Goal: Task Accomplishment & Management: Manage account settings

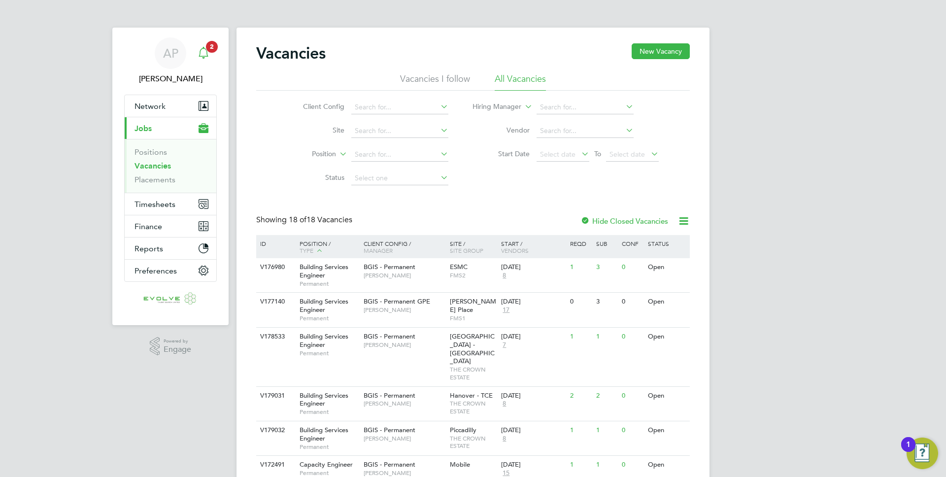
click at [208, 46] on span "2" at bounding box center [212, 47] width 12 height 12
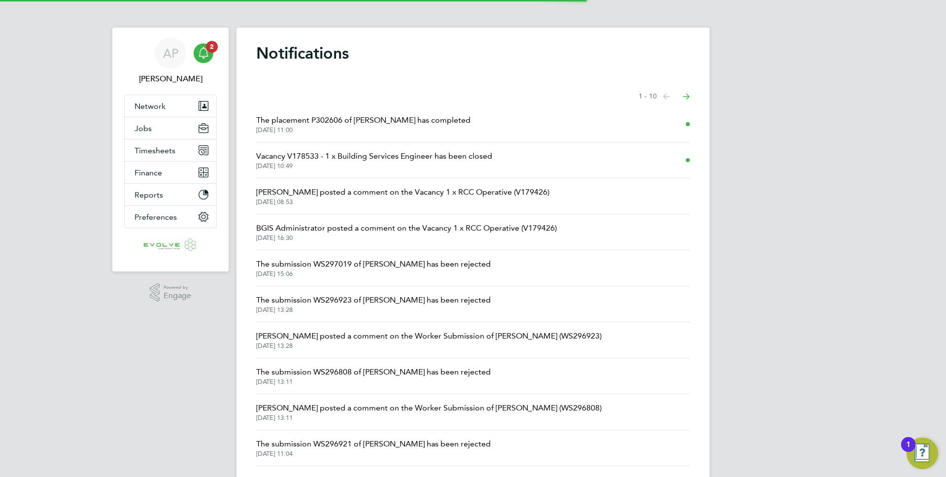
click at [338, 160] on span "Vacancy V178533 - 1 x Building Services Engineer has been closed" at bounding box center [374, 156] width 236 height 12
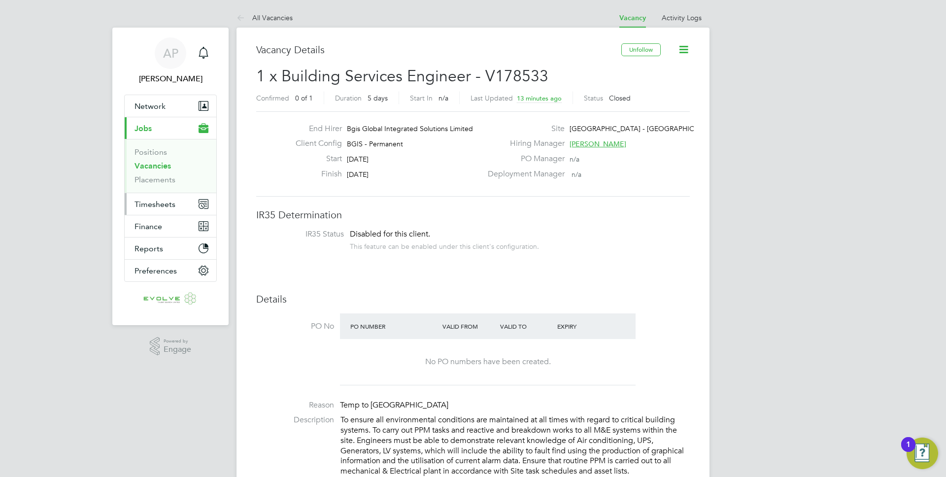
click at [172, 204] on span "Timesheets" at bounding box center [155, 204] width 41 height 9
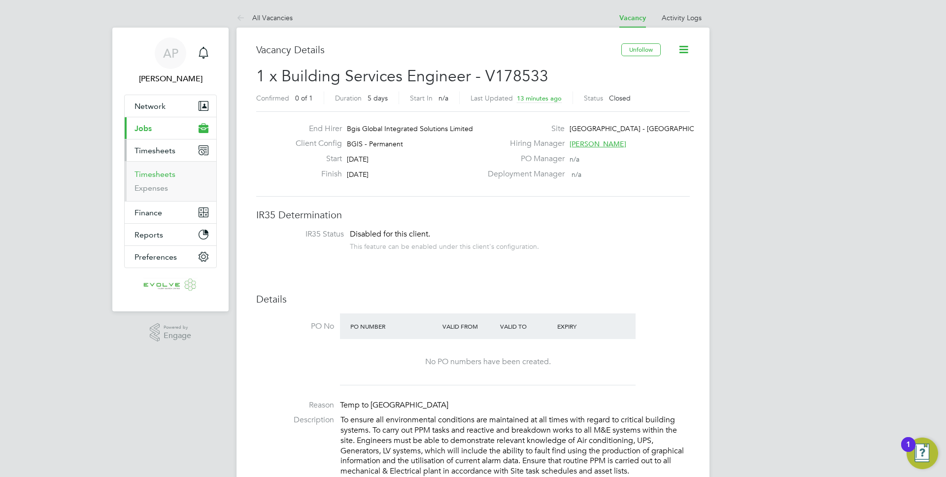
click at [172, 172] on link "Timesheets" at bounding box center [155, 174] width 41 height 9
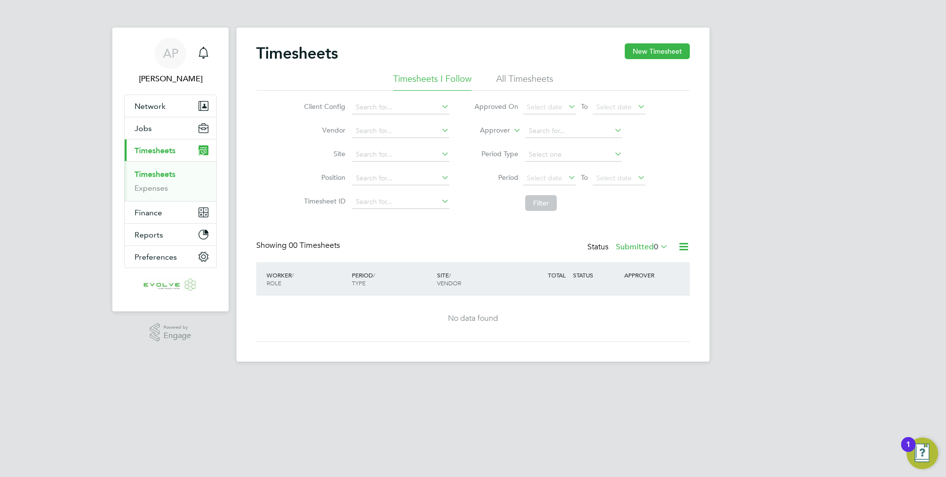
click at [633, 69] on div "Timesheets New Timesheet" at bounding box center [473, 58] width 434 height 30
click at [640, 52] on button "New Timesheet" at bounding box center [657, 51] width 65 height 16
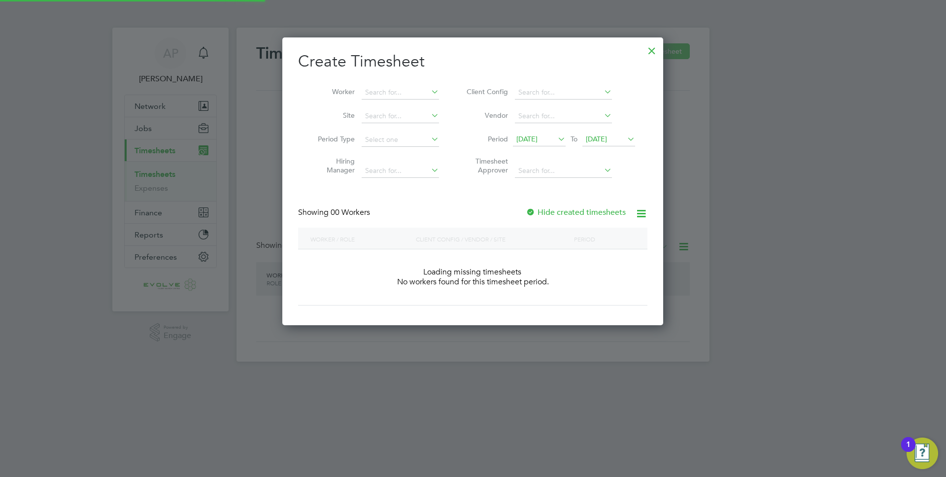
scroll to position [278, 381]
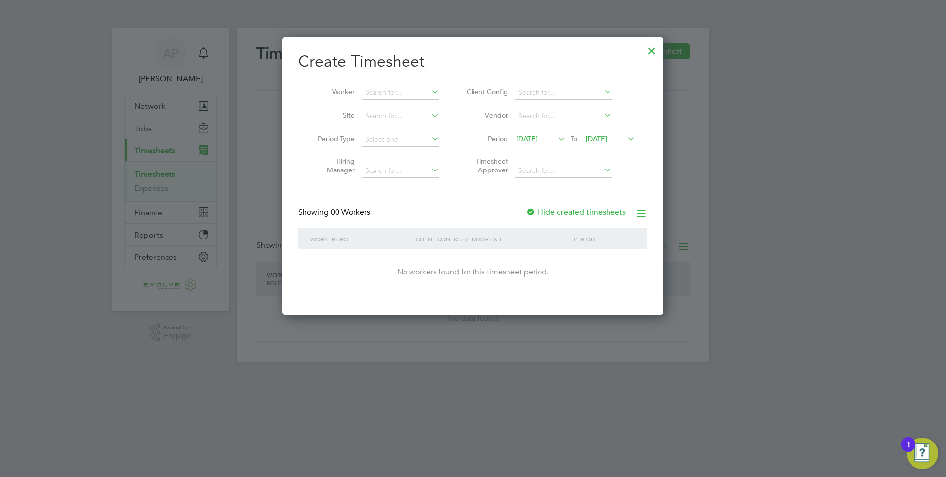
click at [547, 143] on span "21 Aug 2025" at bounding box center [539, 139] width 53 height 13
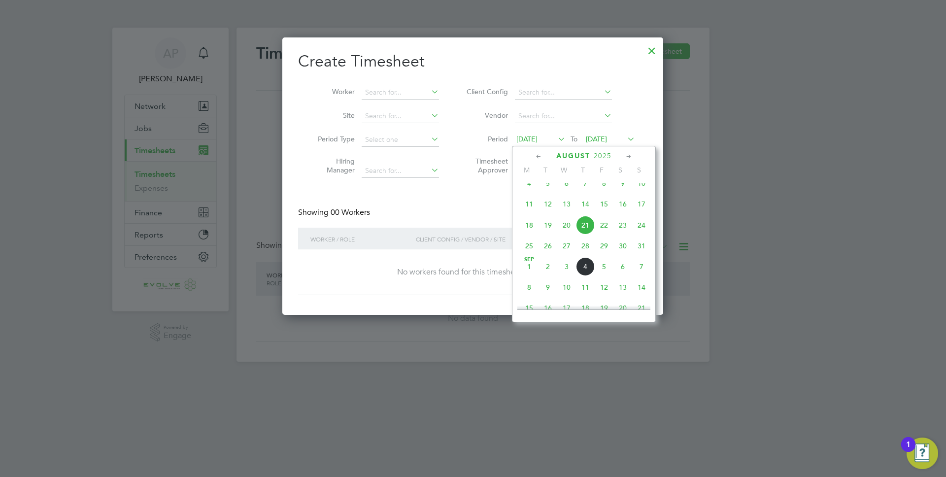
click at [623, 235] on span "23" at bounding box center [623, 225] width 19 height 19
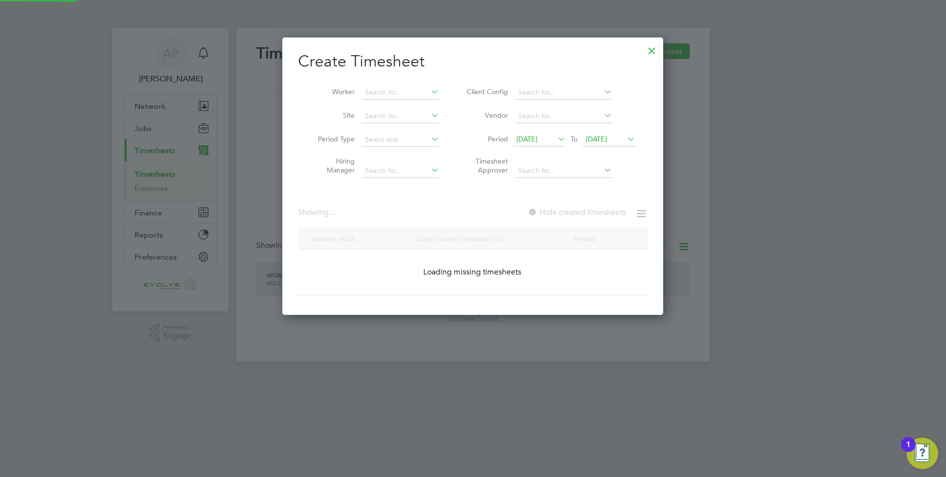
scroll to position [278, 381]
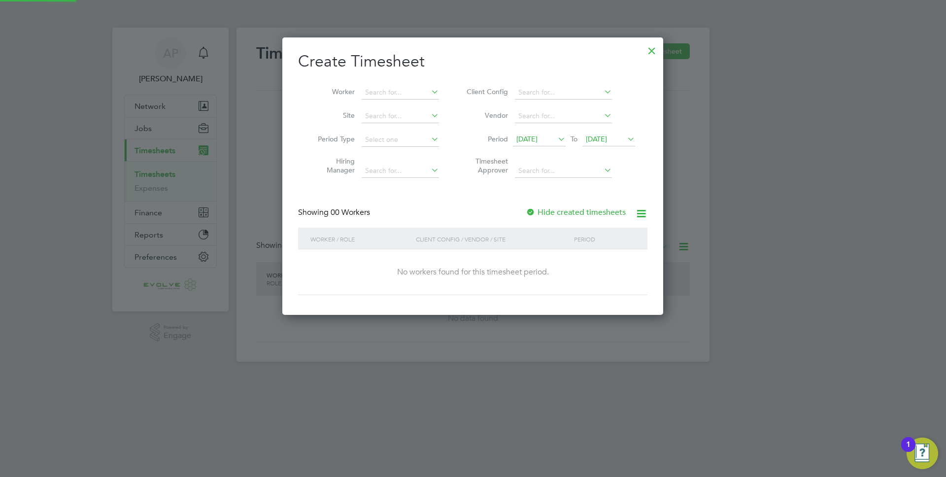
click at [612, 148] on li "Period 23 Aug 2025 To 28 Aug 2025" at bounding box center [549, 140] width 196 height 24
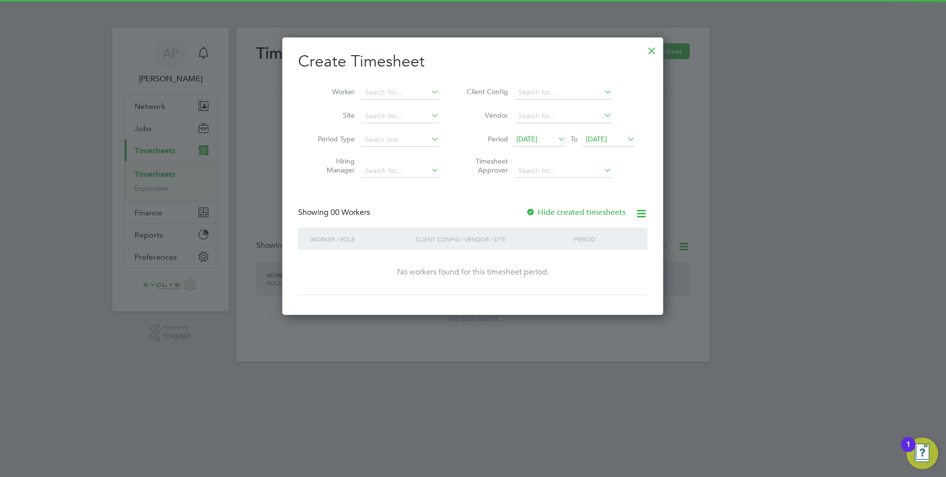
click at [607, 141] on span "28 Aug 2025" at bounding box center [596, 139] width 21 height 9
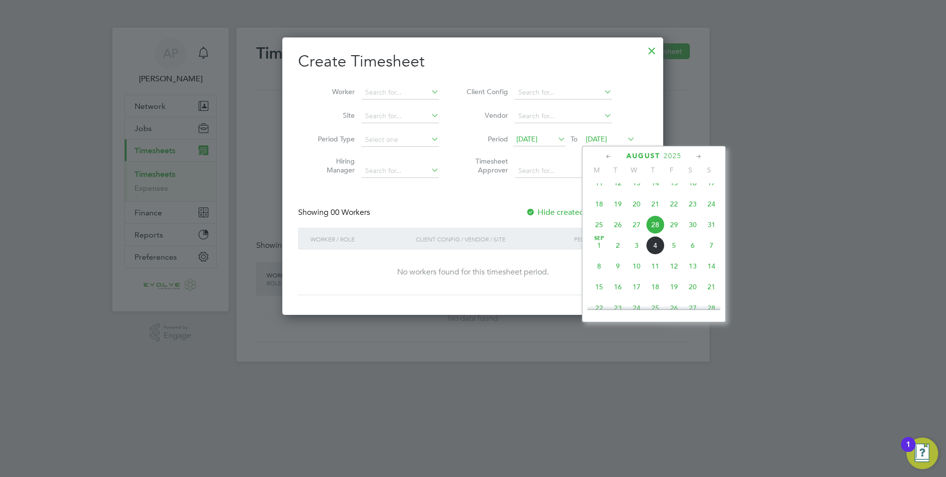
click at [675, 233] on span "29" at bounding box center [674, 224] width 19 height 19
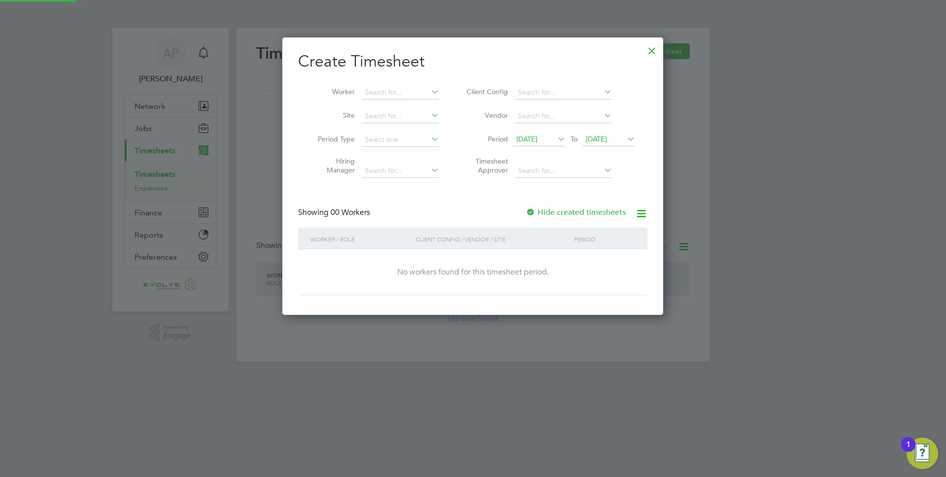
scroll to position [278, 381]
click at [547, 214] on label "Hide created timesheets" at bounding box center [576, 213] width 100 height 10
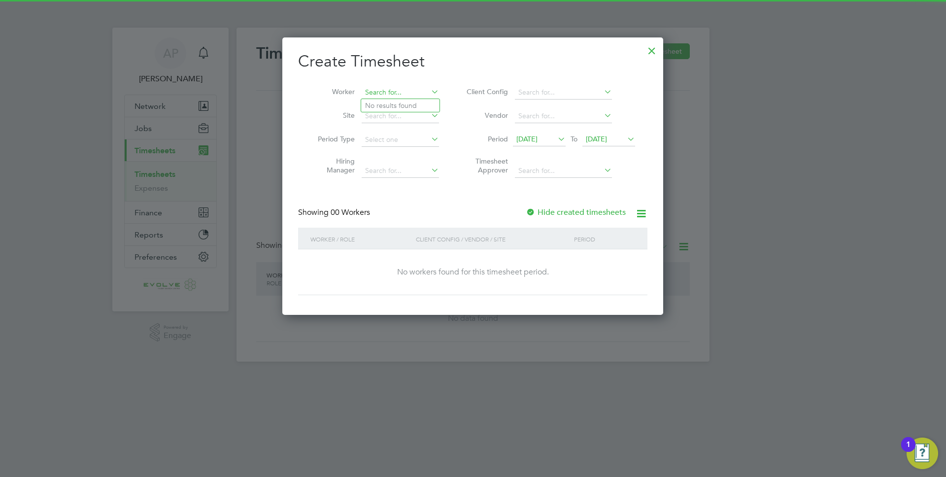
click at [402, 91] on input at bounding box center [400, 93] width 77 height 14
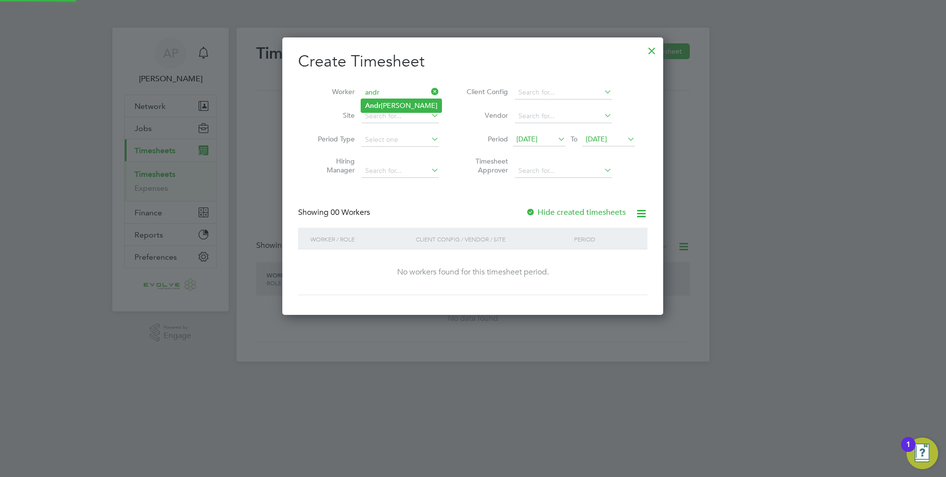
click at [407, 102] on li "Andr zej Markowski" at bounding box center [401, 105] width 80 height 13
type input "Andrzej Markowski"
click at [523, 216] on div "Showing 00 Workers Hide created timesheets" at bounding box center [472, 218] width 349 height 20
click at [541, 211] on label "Hide created timesheets" at bounding box center [576, 213] width 100 height 10
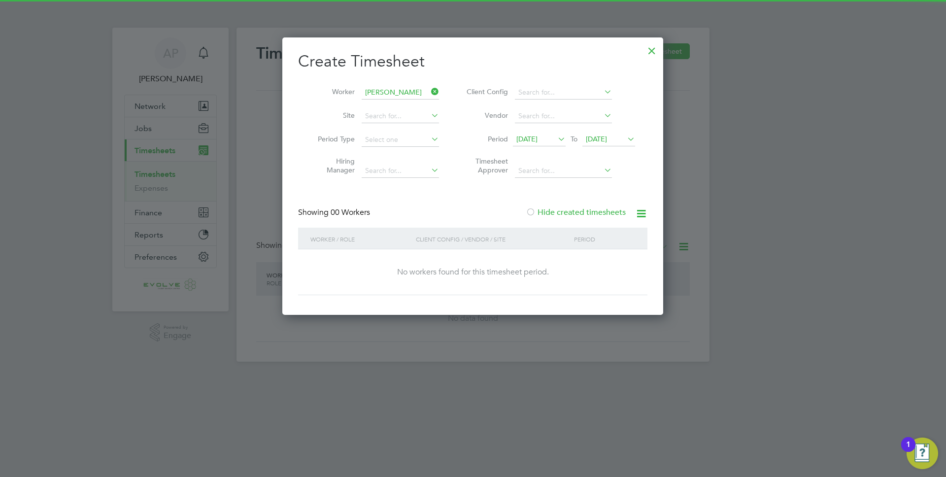
click at [524, 142] on span "23 Aug 2025" at bounding box center [527, 139] width 21 height 9
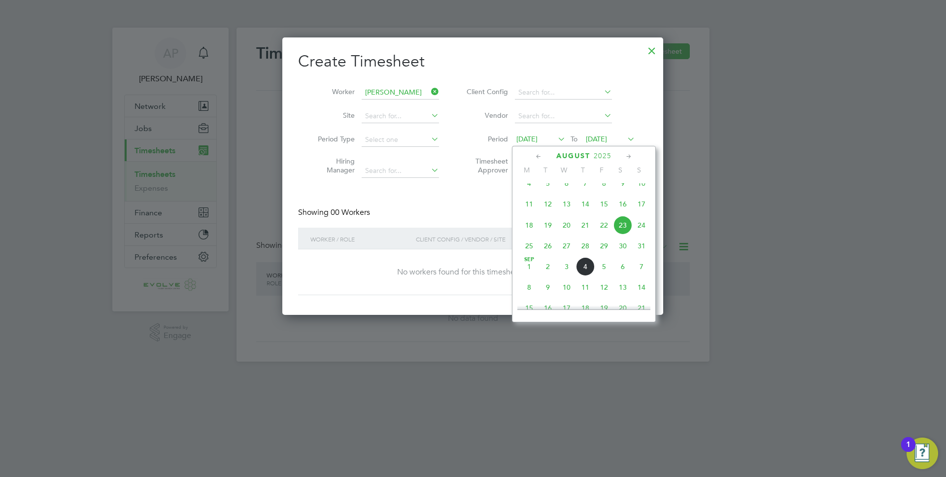
click at [623, 251] on span "30" at bounding box center [623, 246] width 19 height 19
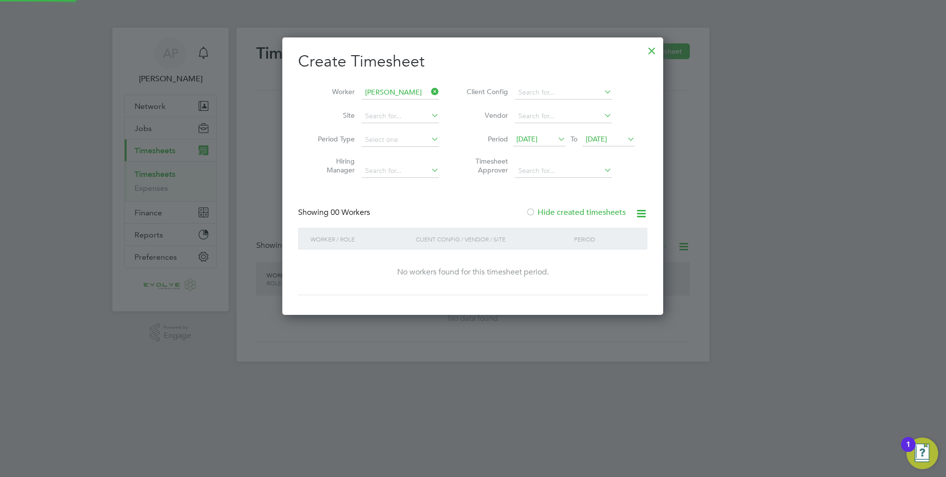
click at [607, 138] on span "30 Aug 2025" at bounding box center [596, 139] width 21 height 9
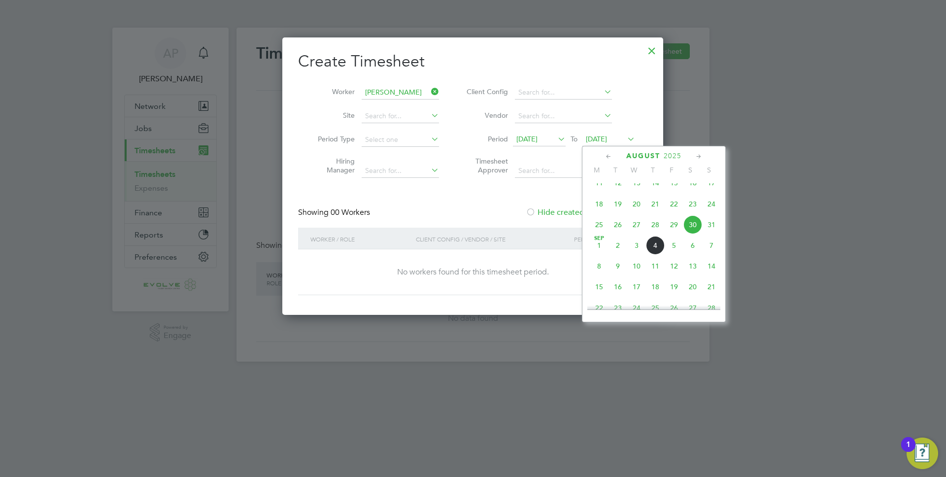
click at [672, 255] on span "5" at bounding box center [674, 245] width 19 height 19
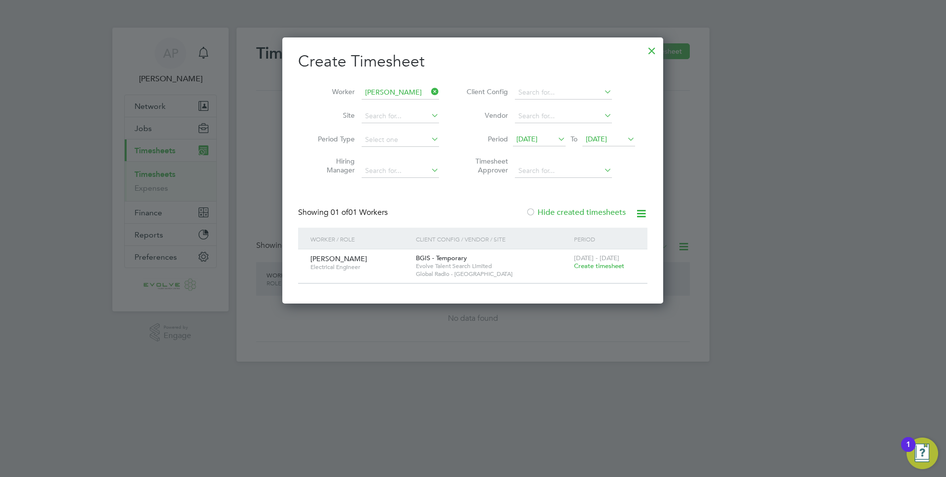
click at [596, 261] on span "30 Aug - 5 Sep 2025" at bounding box center [596, 258] width 45 height 8
click at [593, 262] on span "Create timesheet" at bounding box center [599, 266] width 50 height 8
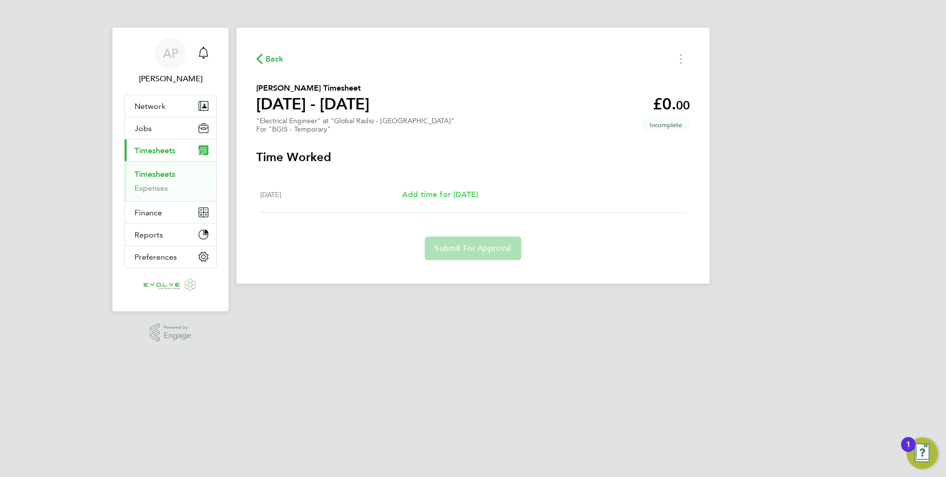
click at [433, 195] on span "Add time for Wed 03 Sep" at bounding box center [440, 194] width 76 height 9
select select "60"
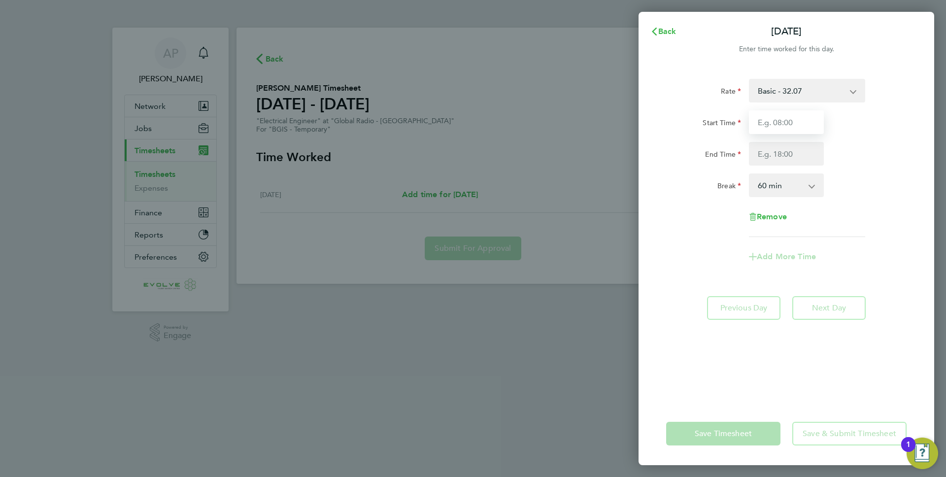
click at [782, 129] on input "Start Time" at bounding box center [786, 122] width 75 height 24
type input "08:00"
type input "17:00"
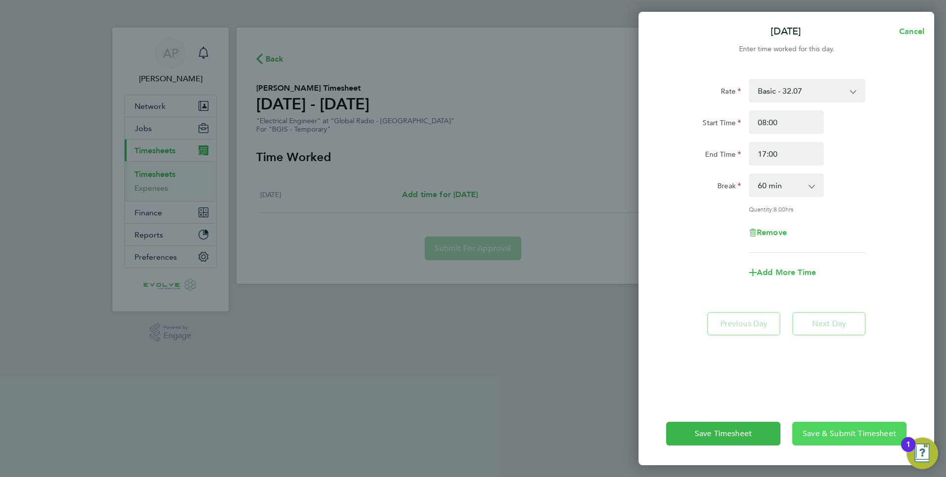
click at [852, 430] on span "Save & Submit Timesheet" at bounding box center [850, 434] width 94 height 10
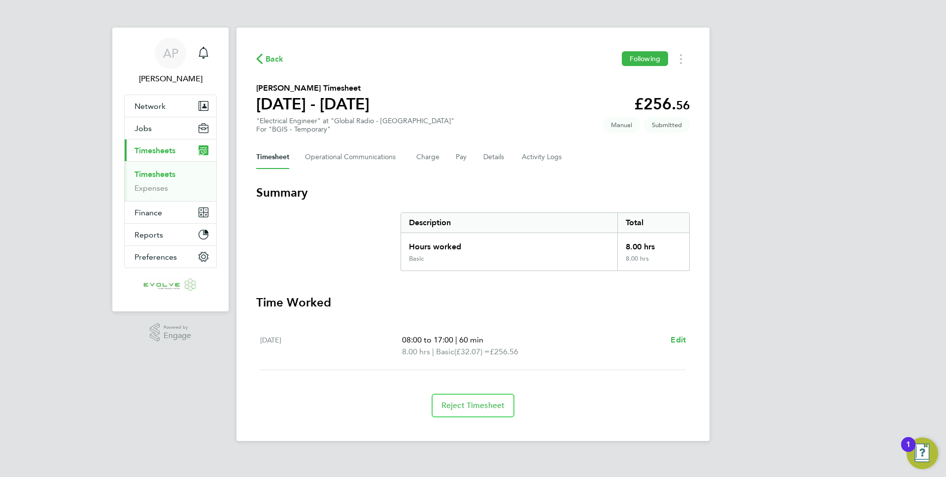
click at [277, 44] on div "Back Following Andrzej Markowski's Timesheet 30 Aug - 05 Sept 2025 £256. 56 "El…" at bounding box center [473, 235] width 473 height 414
click at [276, 48] on div "Back Following Andrzej Markowski's Timesheet 30 Aug - 05 Sept 2025 £256. 56 "El…" at bounding box center [473, 235] width 473 height 414
click at [270, 60] on span "Back" at bounding box center [275, 59] width 18 height 12
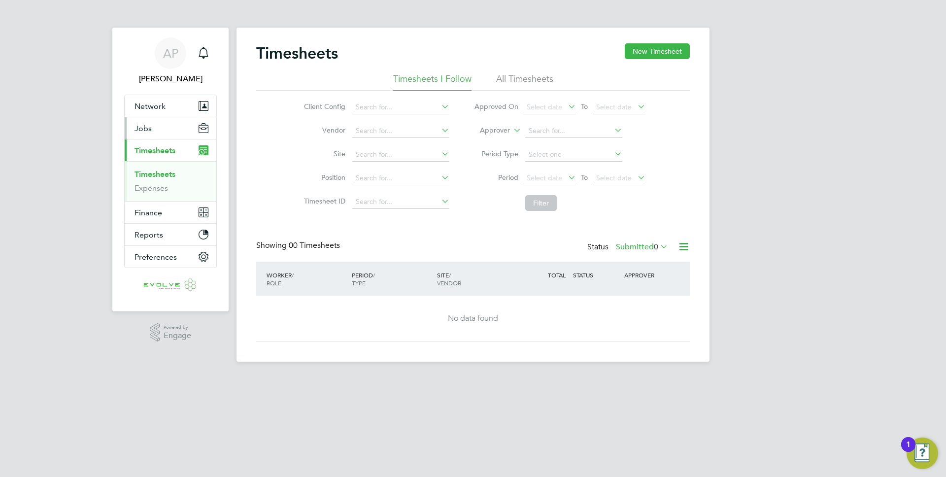
click at [173, 134] on button "Jobs" at bounding box center [171, 128] width 92 height 22
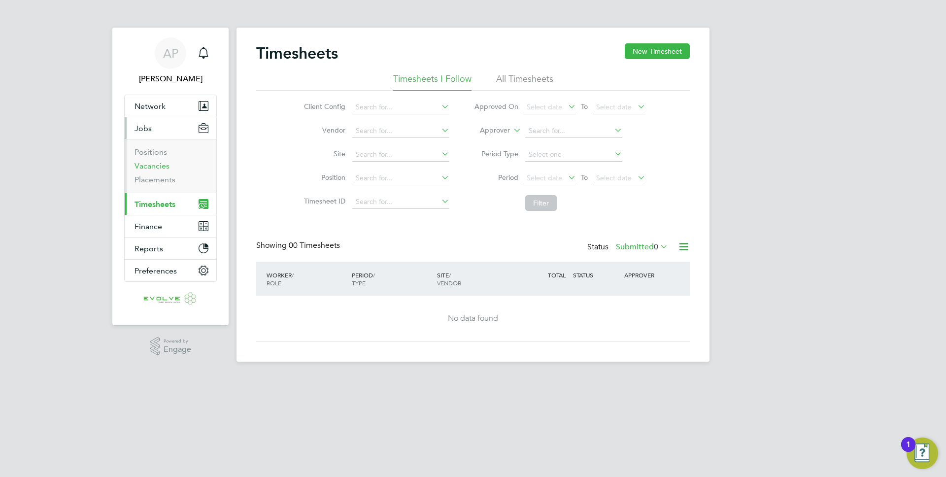
click at [155, 162] on link "Vacancies" at bounding box center [152, 165] width 35 height 9
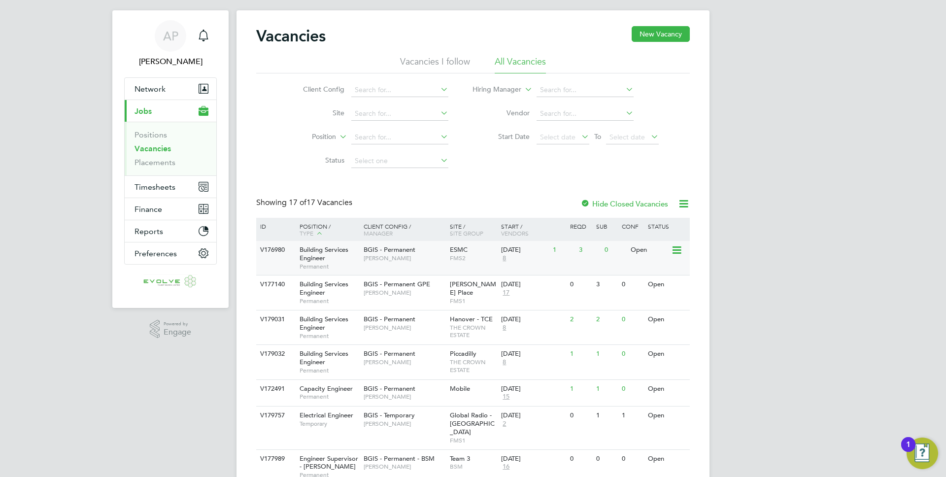
scroll to position [18, 0]
click at [424, 254] on span "[PERSON_NAME]" at bounding box center [404, 258] width 81 height 8
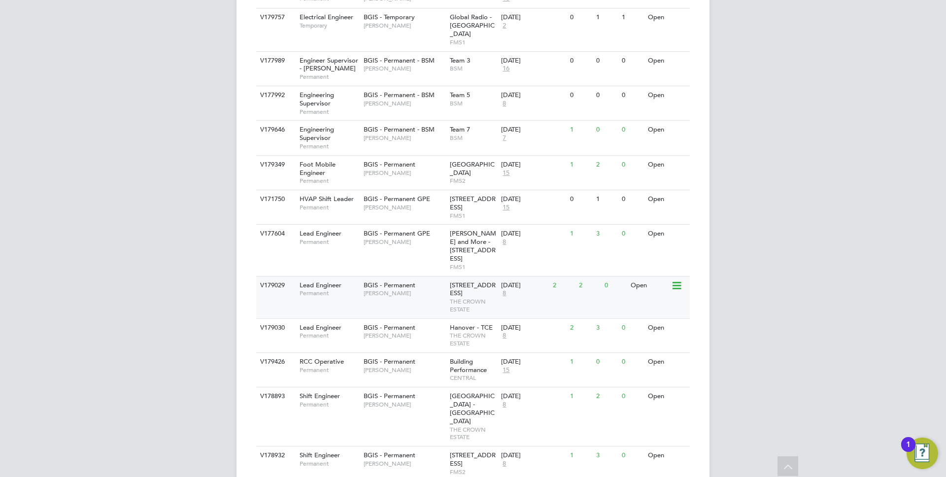
scroll to position [428, 0]
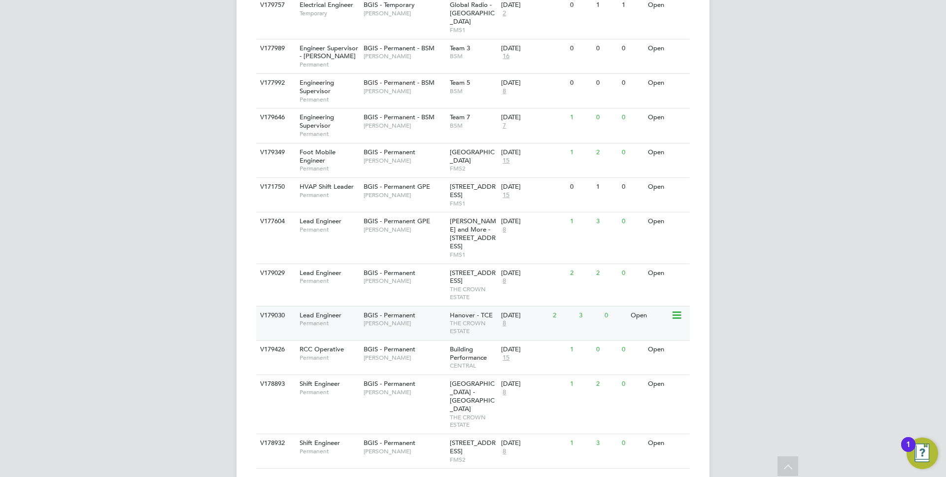
click at [354, 319] on span "Permanent" at bounding box center [329, 323] width 59 height 8
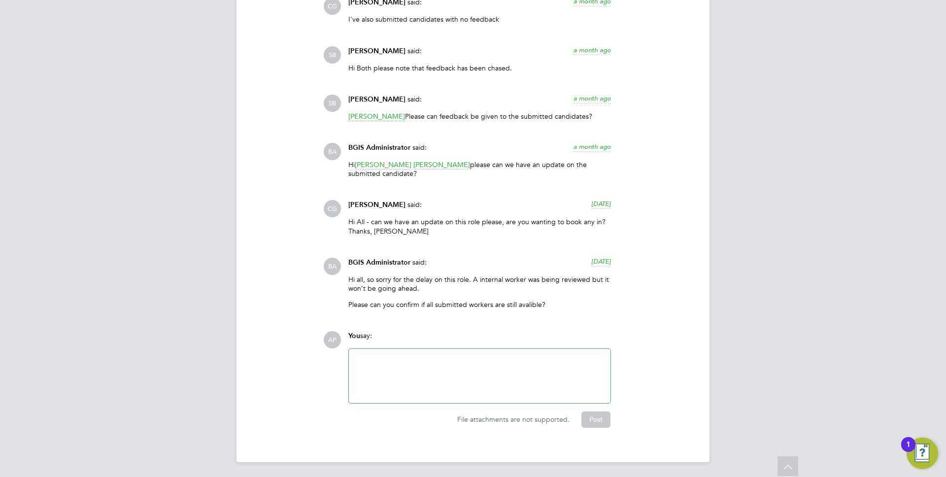
scroll to position [2013, 0]
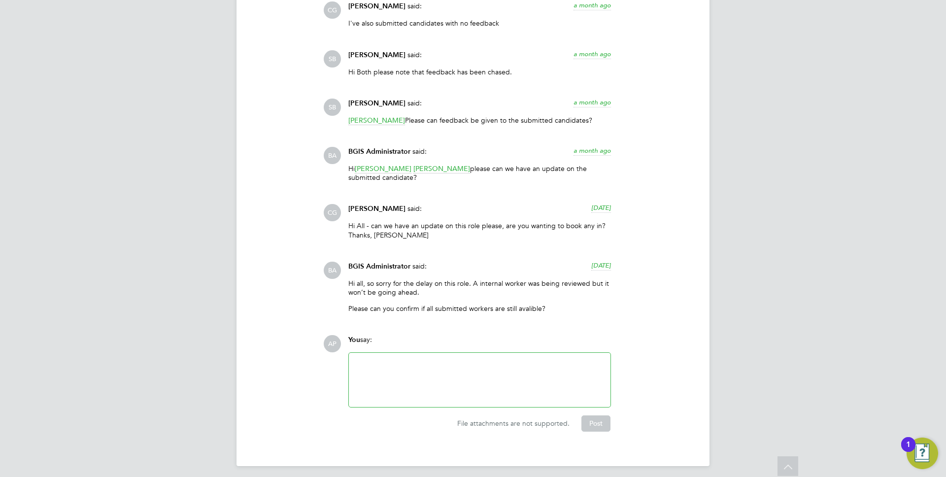
click at [592, 268] on span "[DATE]" at bounding box center [601, 265] width 20 height 8
click at [599, 266] on span "[DATE] 17:33" at bounding box center [592, 265] width 37 height 8
click at [606, 267] on span "[DATE]" at bounding box center [601, 265] width 20 height 8
click at [654, 262] on div "BA BGIS Administrator said: [DATE] 17:33 Hi all, so sorry for the delay on this…" at bounding box center [506, 291] width 367 height 59
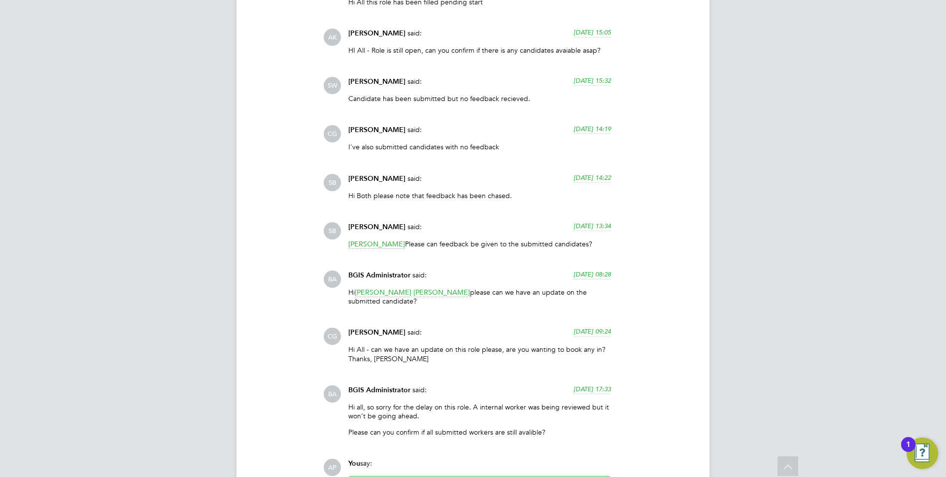
scroll to position [2017, 0]
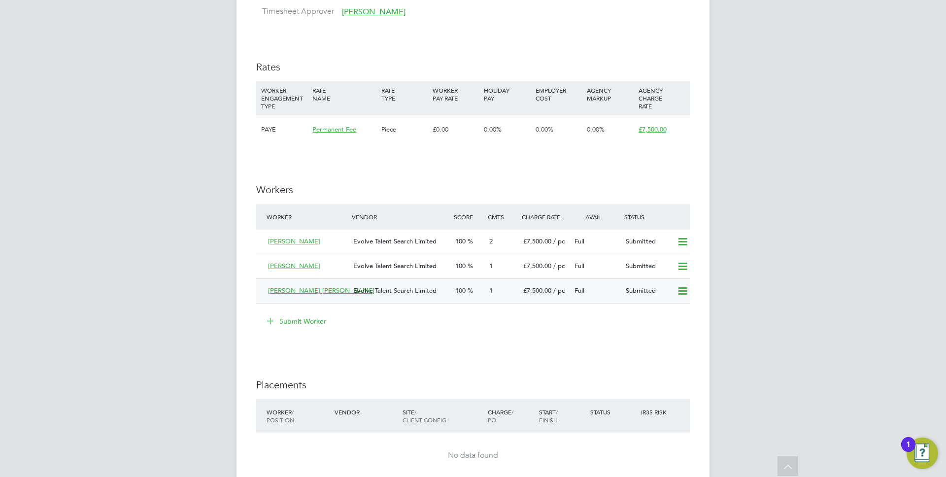
click at [495, 284] on div "1" at bounding box center [502, 291] width 34 height 16
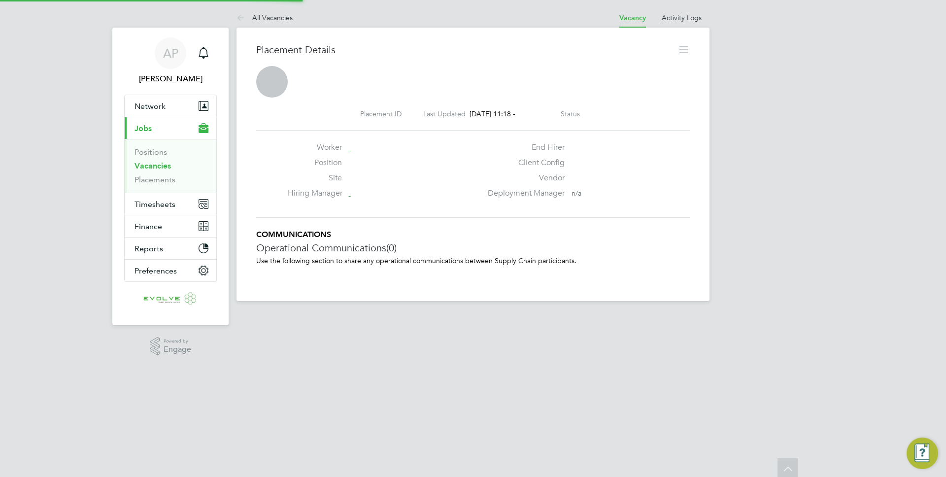
scroll to position [5, 5]
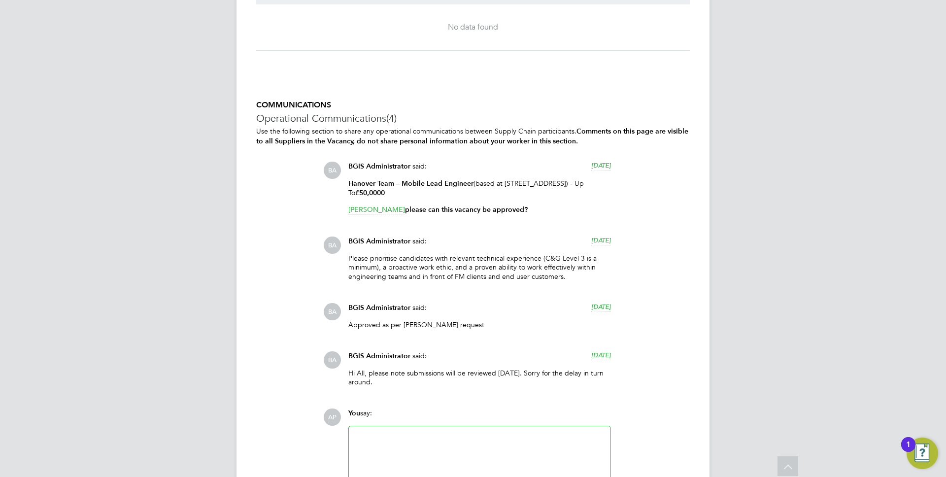
scroll to position [1417, 0]
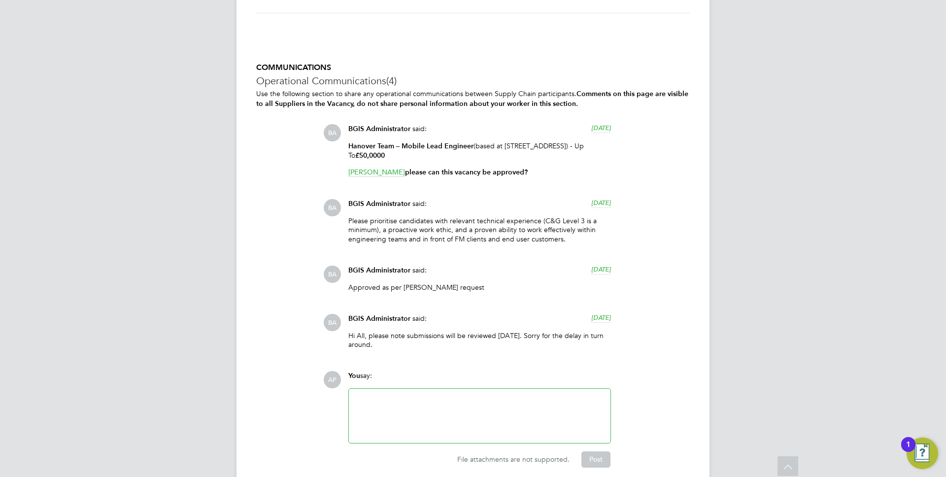
click at [591, 316] on span "8 days ago" at bounding box center [601, 317] width 20 height 8
click at [586, 316] on span "27 Aug 2025, 17:55" at bounding box center [592, 317] width 37 height 8
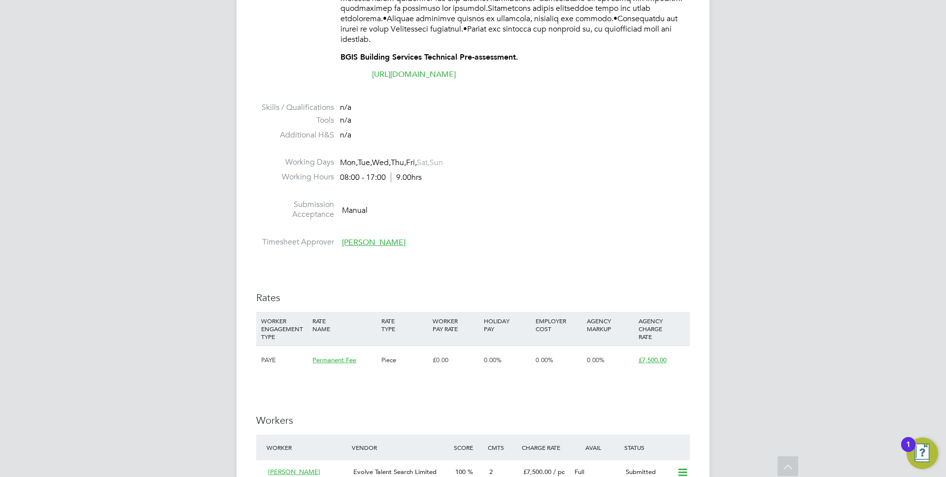
scroll to position [717, 0]
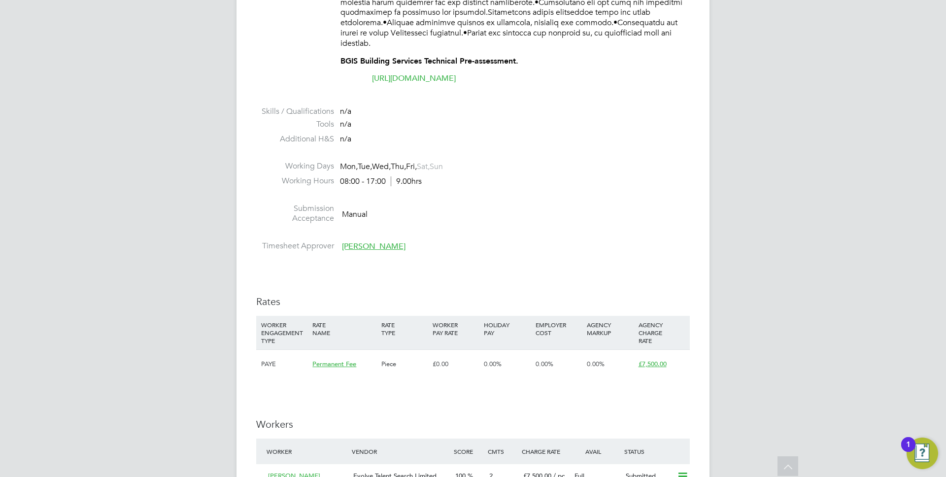
click at [456, 78] on link "https://www.testportal.net/test.html?t=dQCCtTk4kynw" at bounding box center [414, 78] width 84 height 10
